Goal: Check status: Check status

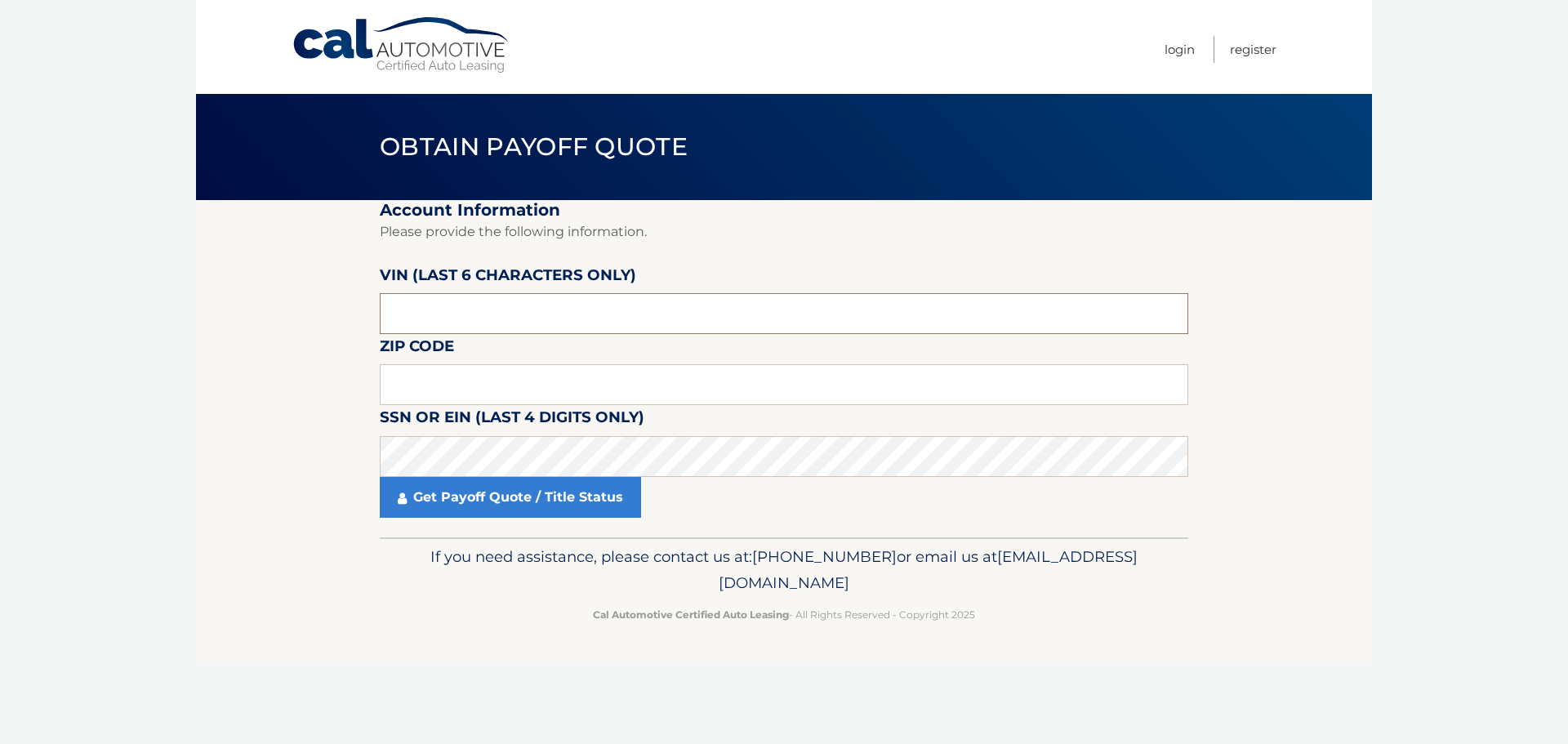
click at [411, 300] on input "text" at bounding box center [784, 313] width 809 height 41
paste input "196577"
type input "196577"
click at [457, 376] on input "text" at bounding box center [784, 385] width 809 height 41
type input "07086"
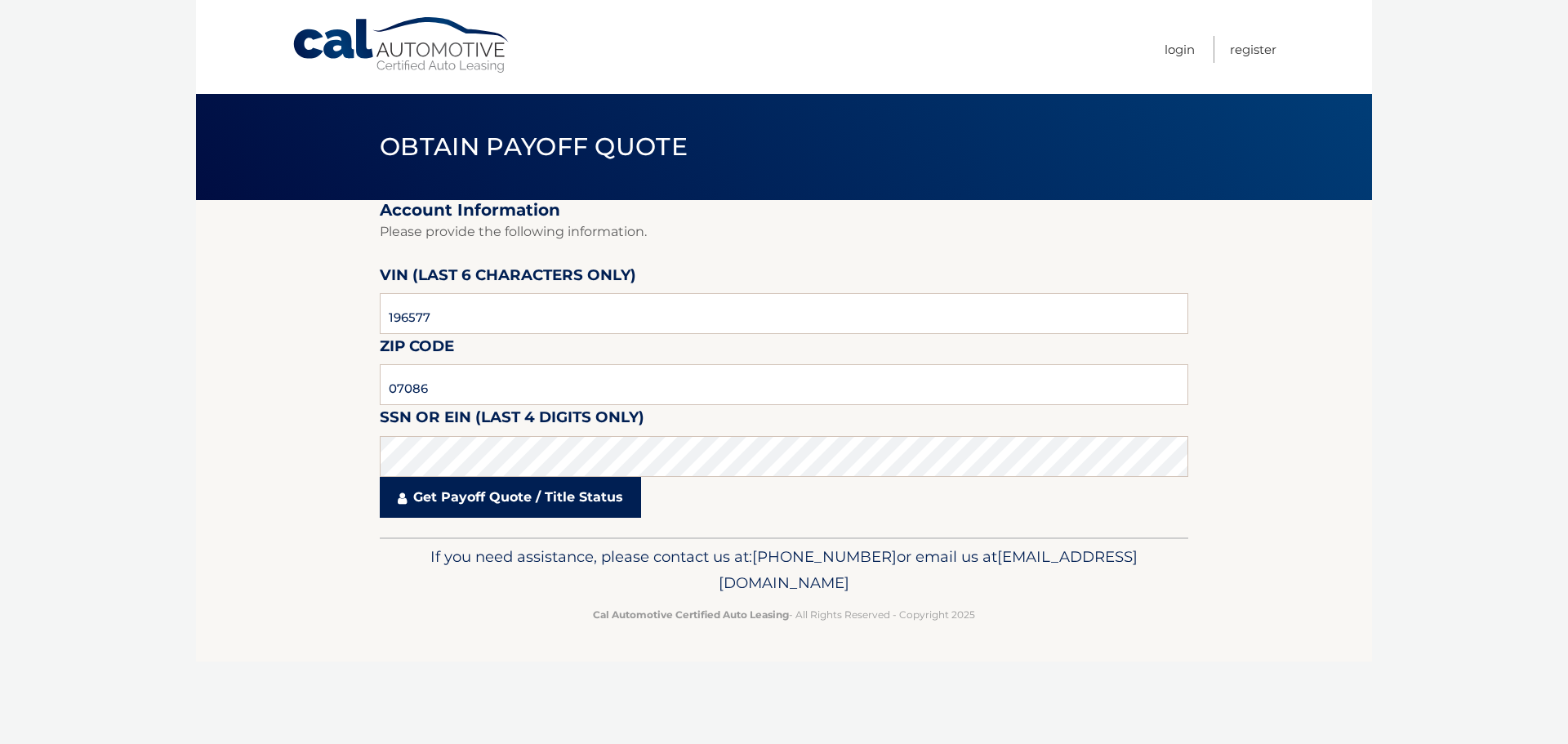
click at [430, 506] on link "Get Payoff Quote / Title Status" at bounding box center [510, 497] width 262 height 41
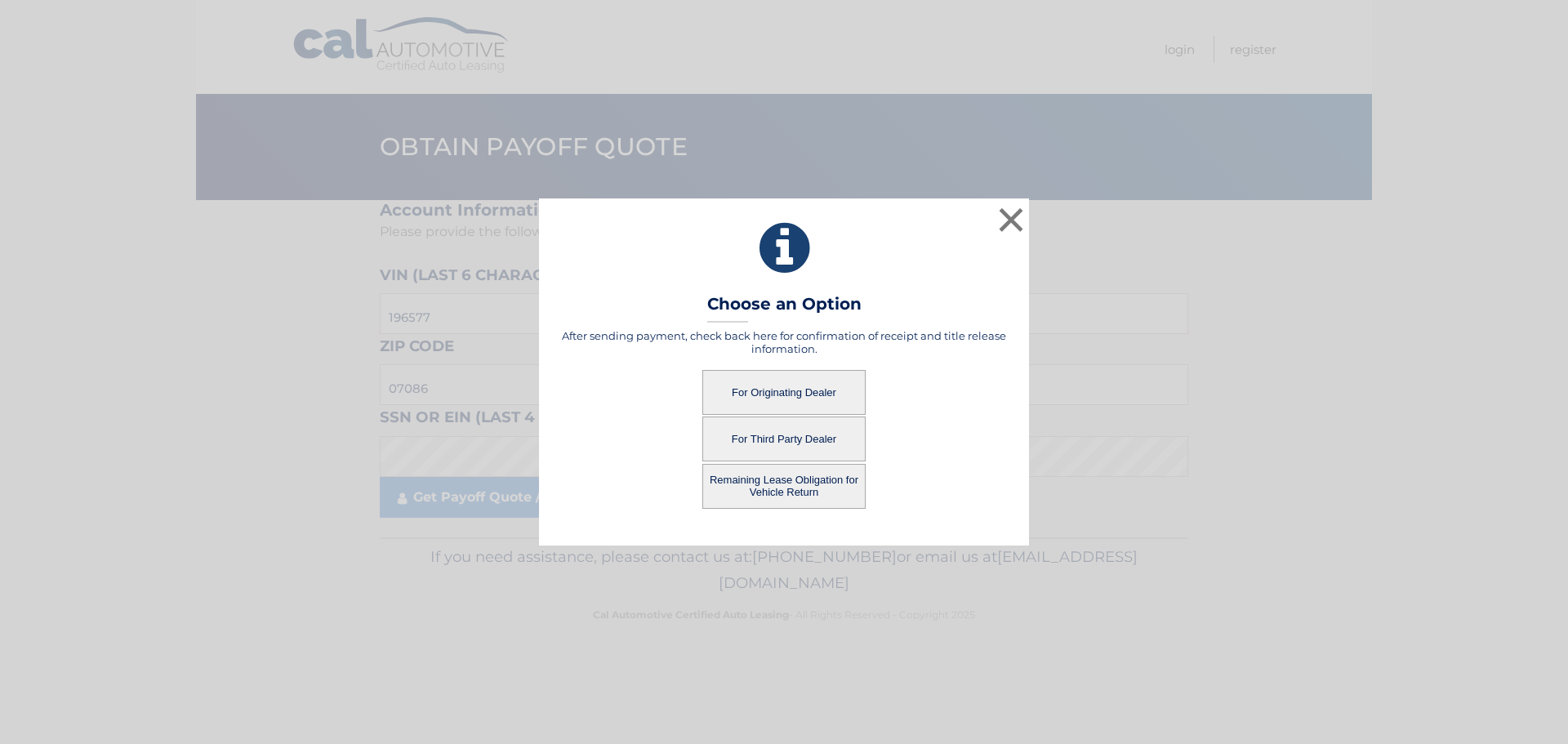
click at [777, 491] on button "Remaining Lease Obligation for Vehicle Return" at bounding box center [784, 487] width 163 height 45
click at [805, 482] on button "Remaining Lease Obligation for Vehicle Return" at bounding box center [784, 487] width 163 height 45
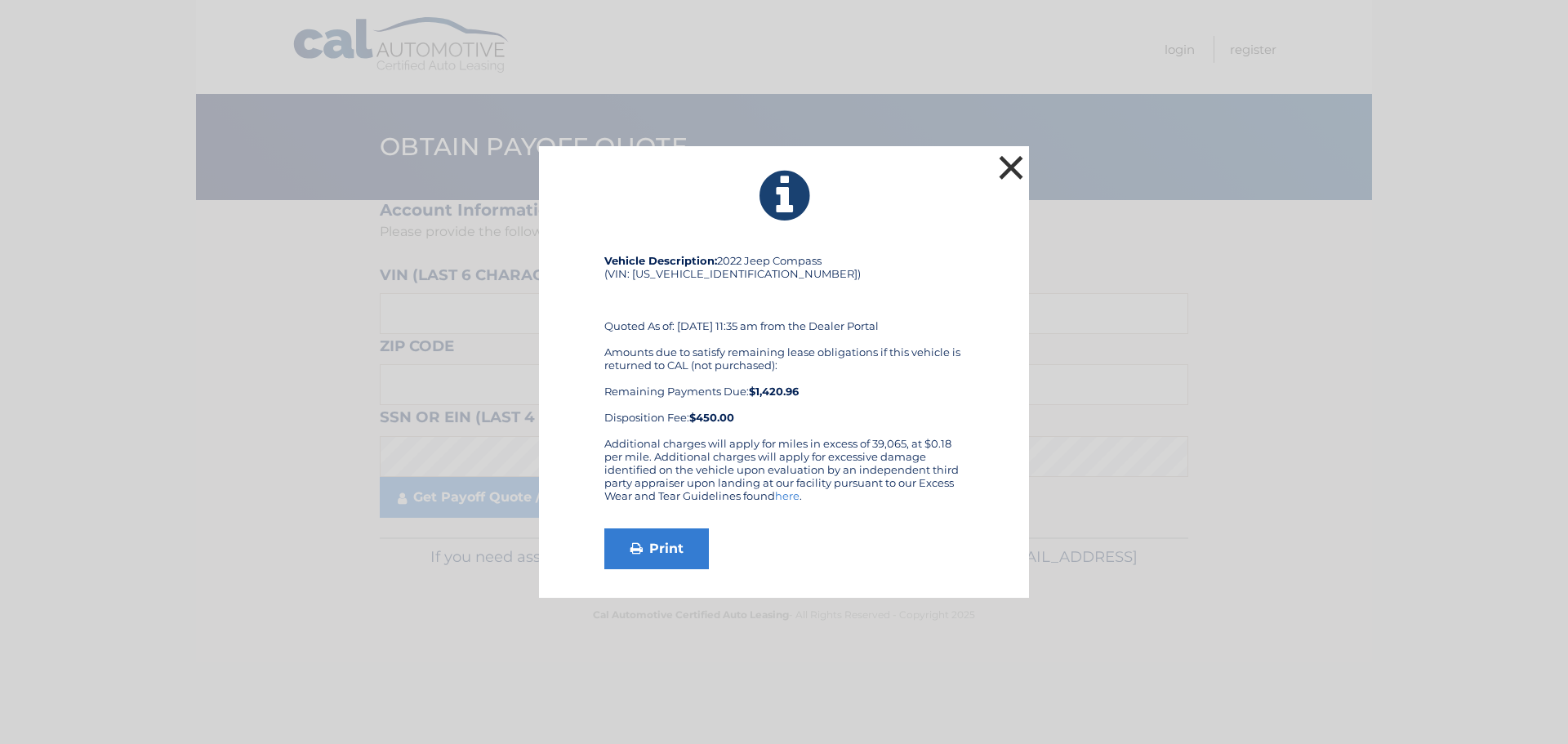
click at [1009, 164] on button "×" at bounding box center [1011, 167] width 33 height 33
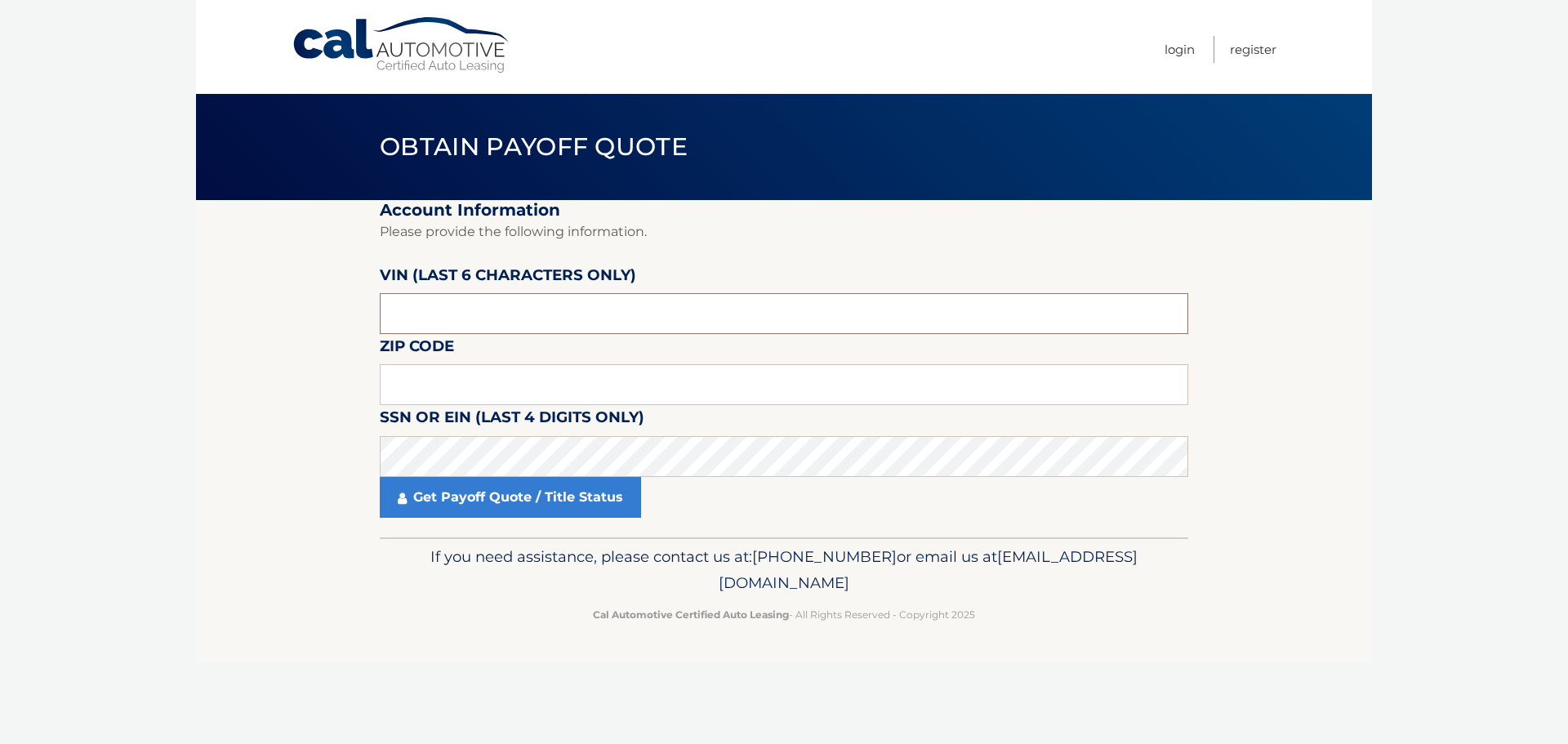
click at [395, 326] on input "text" at bounding box center [784, 313] width 809 height 41
click at [403, 398] on input "text" at bounding box center [784, 385] width 809 height 41
click at [424, 320] on input "text" at bounding box center [784, 313] width 809 height 41
type input "196577"
click at [402, 369] on input "text" at bounding box center [784, 385] width 809 height 41
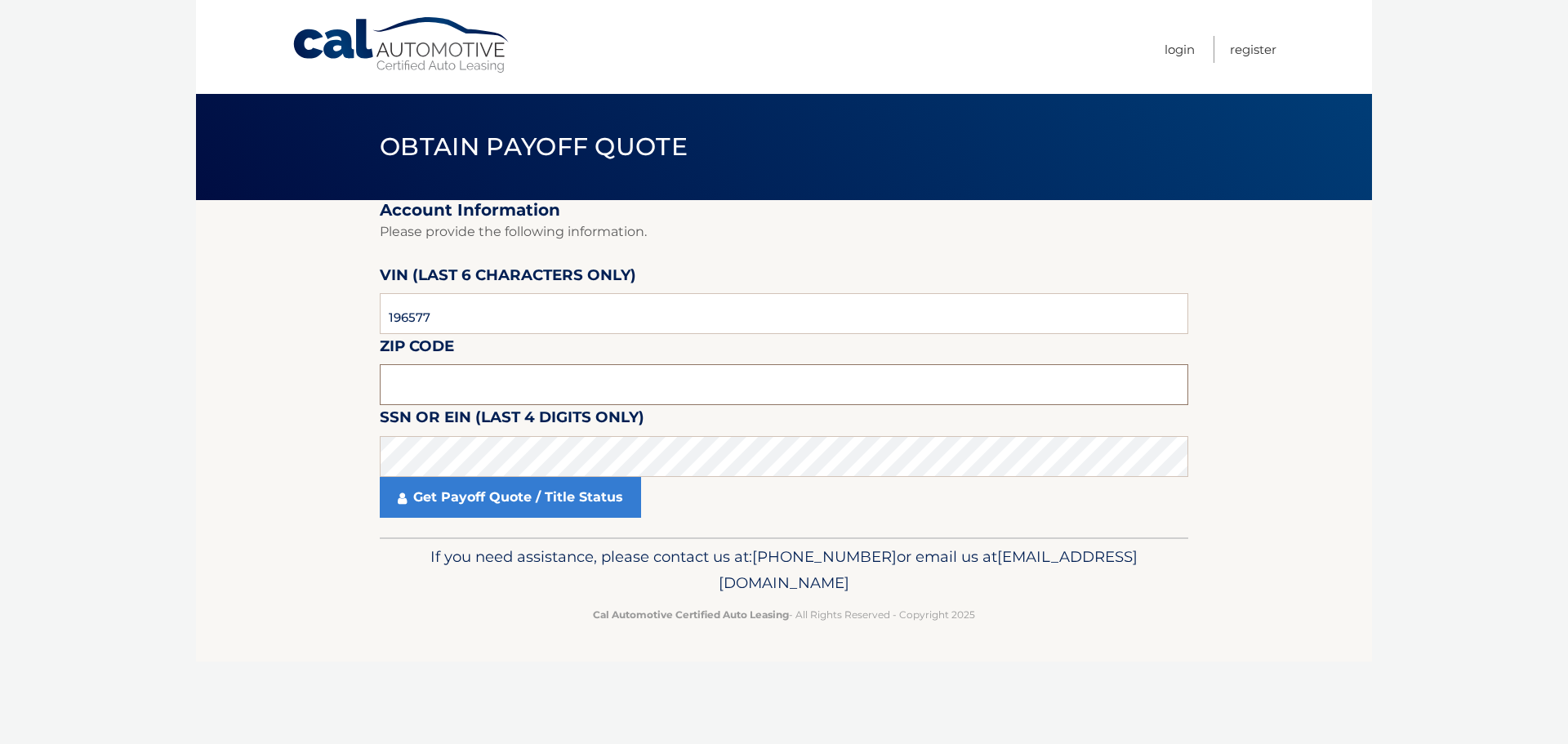
click at [398, 384] on input "text" at bounding box center [784, 385] width 809 height 41
type input "07086"
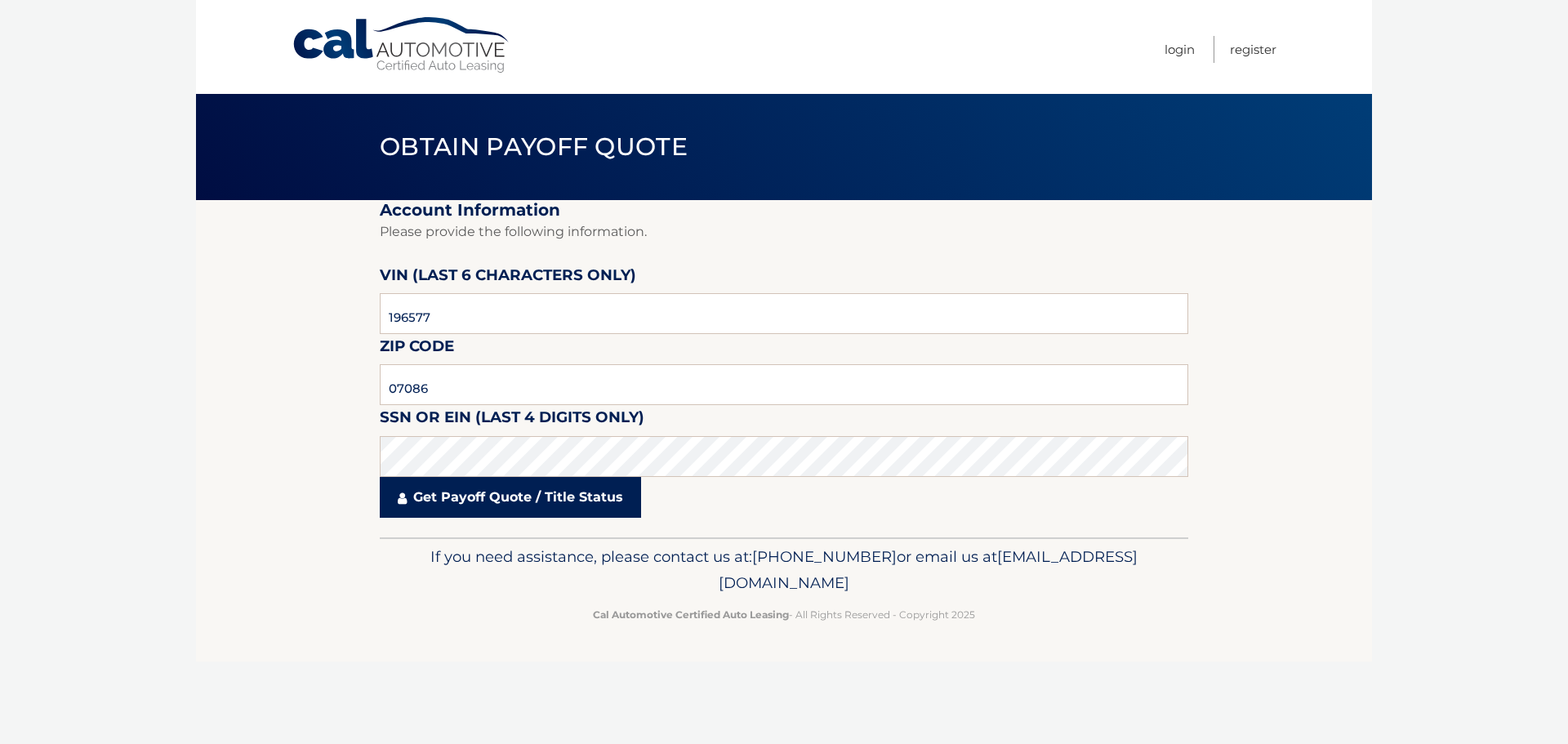
click at [453, 508] on link "Get Payoff Quote / Title Status" at bounding box center [510, 497] width 262 height 41
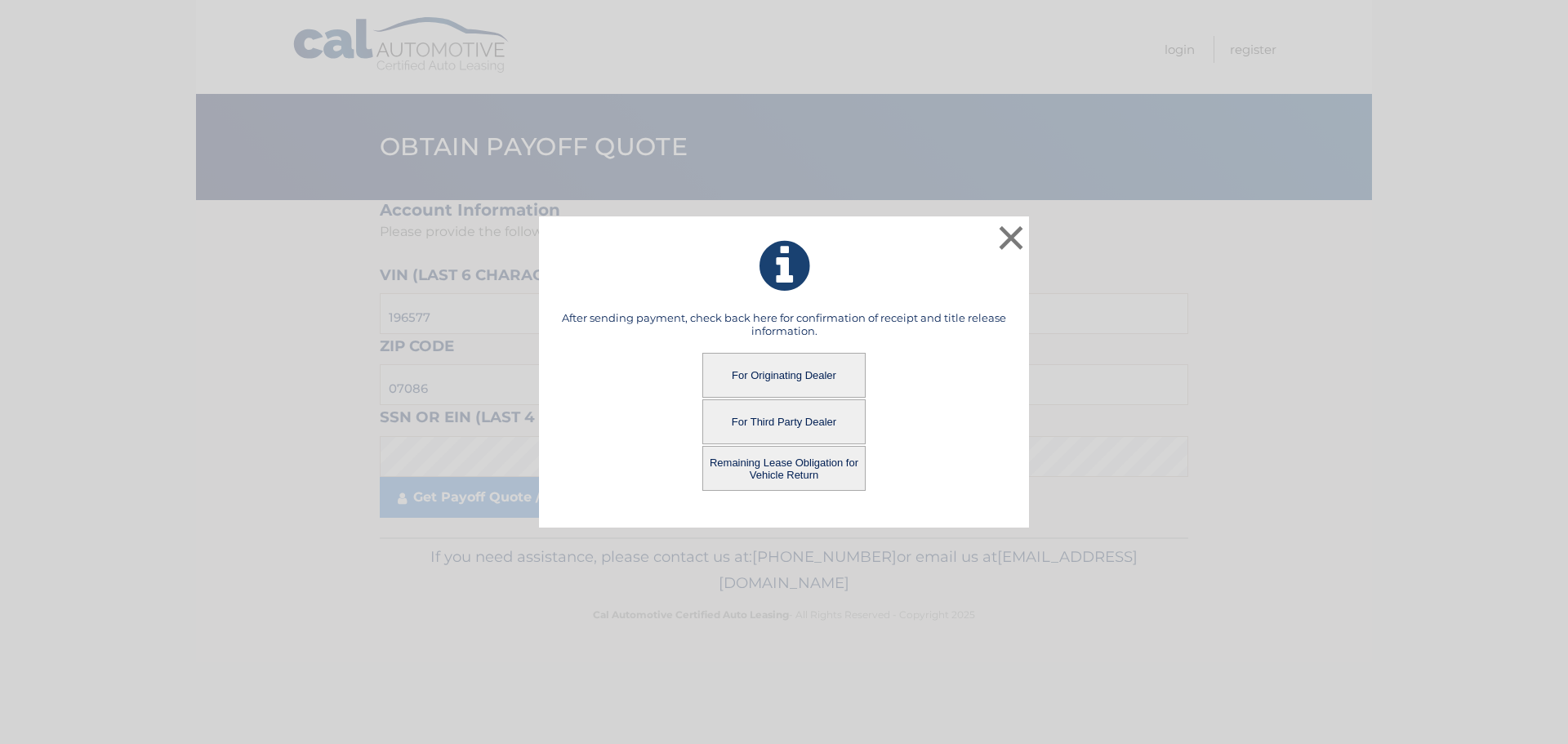
click at [777, 470] on button "Remaining Lease Obligation for Vehicle Return" at bounding box center [784, 468] width 163 height 45
click at [1020, 236] on button "×" at bounding box center [1011, 238] width 33 height 33
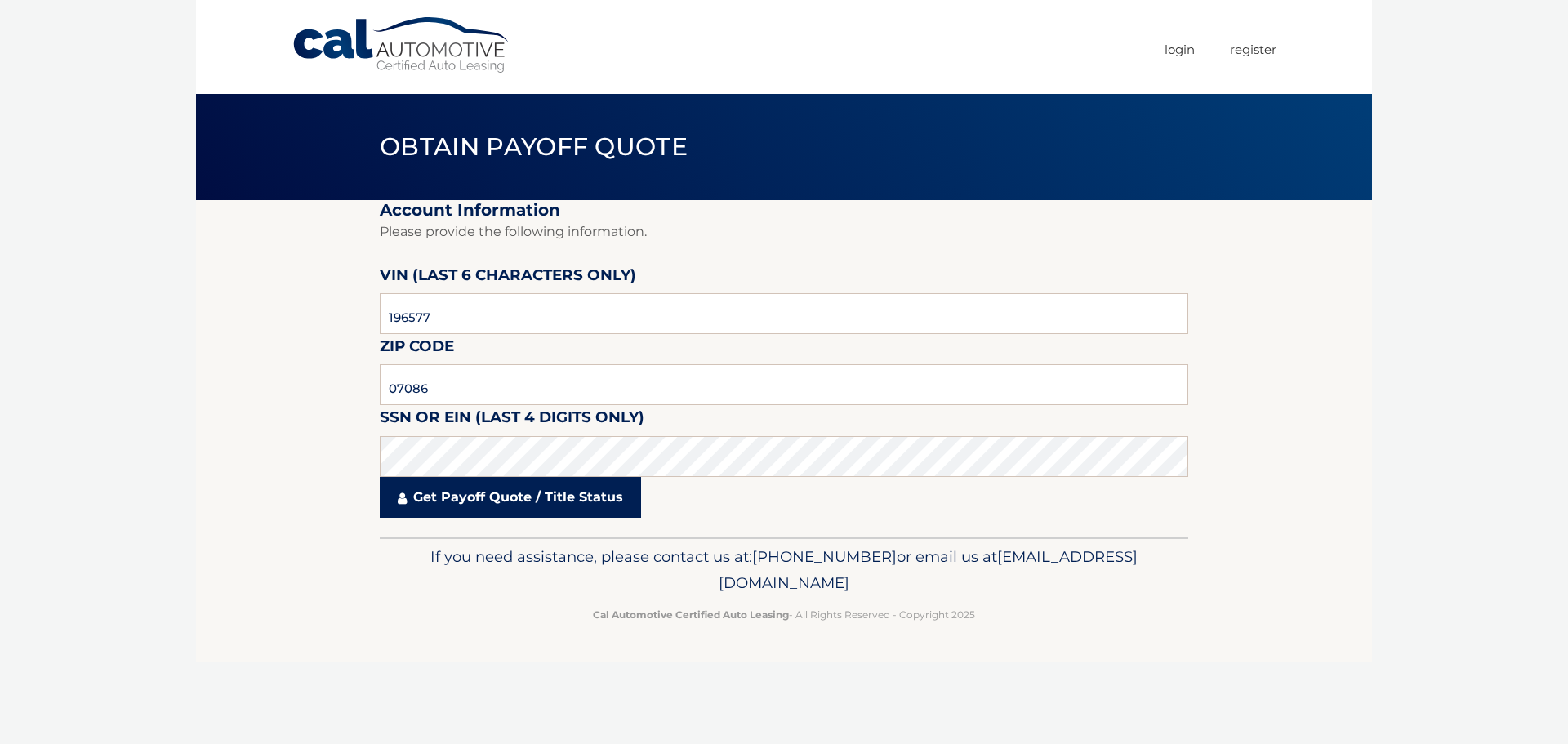
click at [497, 498] on link "Get Payoff Quote / Title Status" at bounding box center [510, 497] width 262 height 41
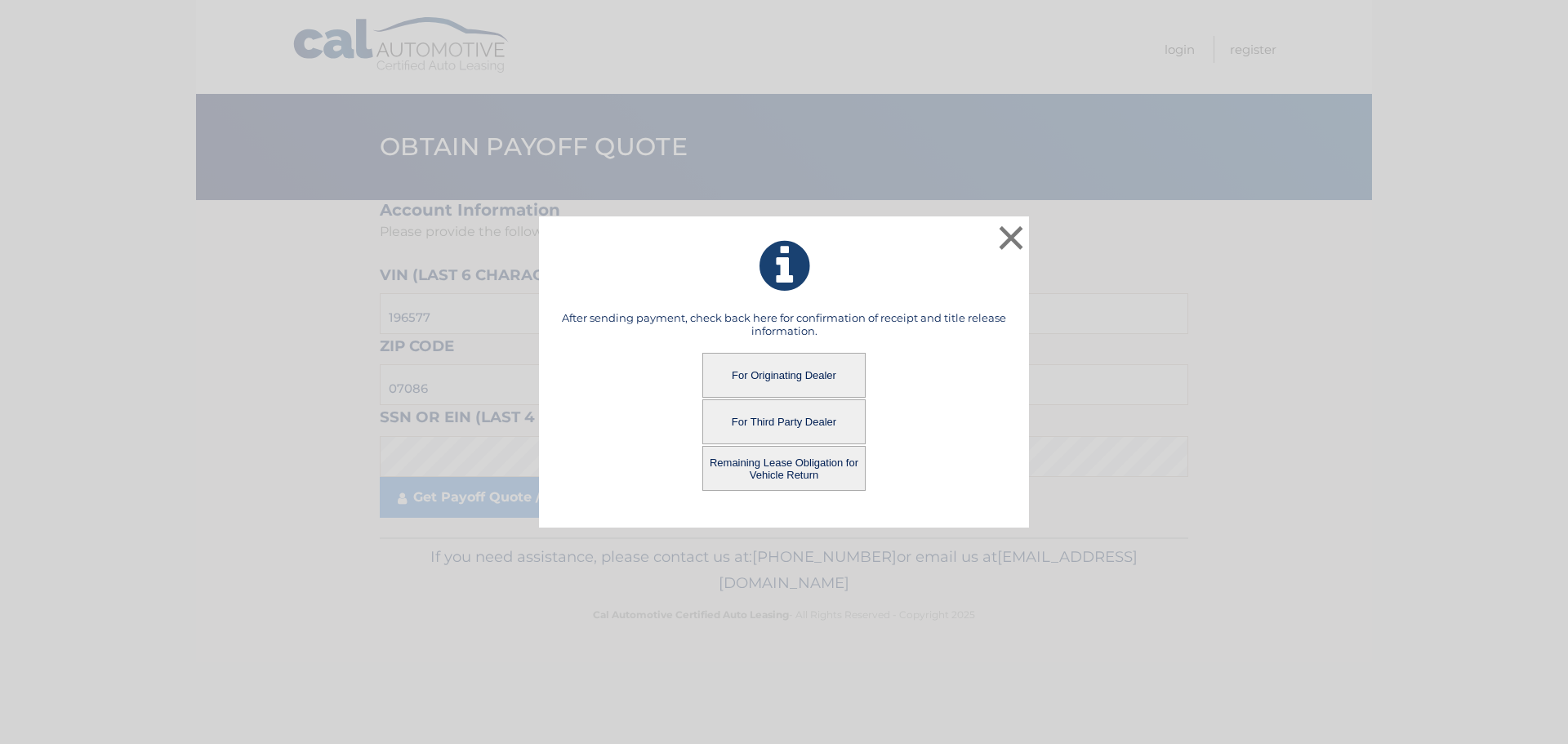
click at [784, 372] on button "For Originating Dealer" at bounding box center [784, 375] width 163 height 45
click at [787, 375] on button "For Originating Dealer" at bounding box center [784, 375] width 163 height 45
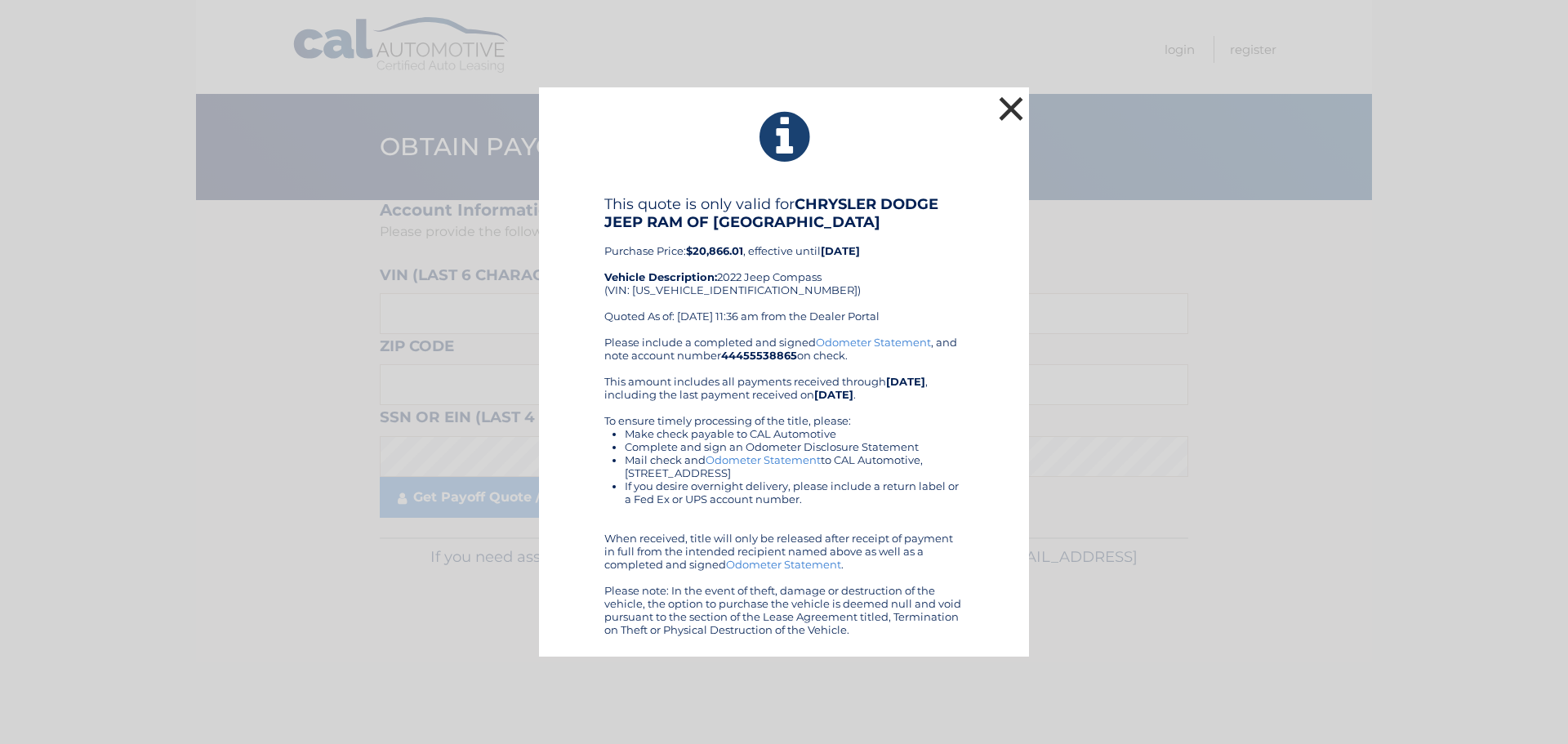
click at [1019, 109] on button "×" at bounding box center [1011, 108] width 33 height 33
